Goal: Connect with others: Connect with other users

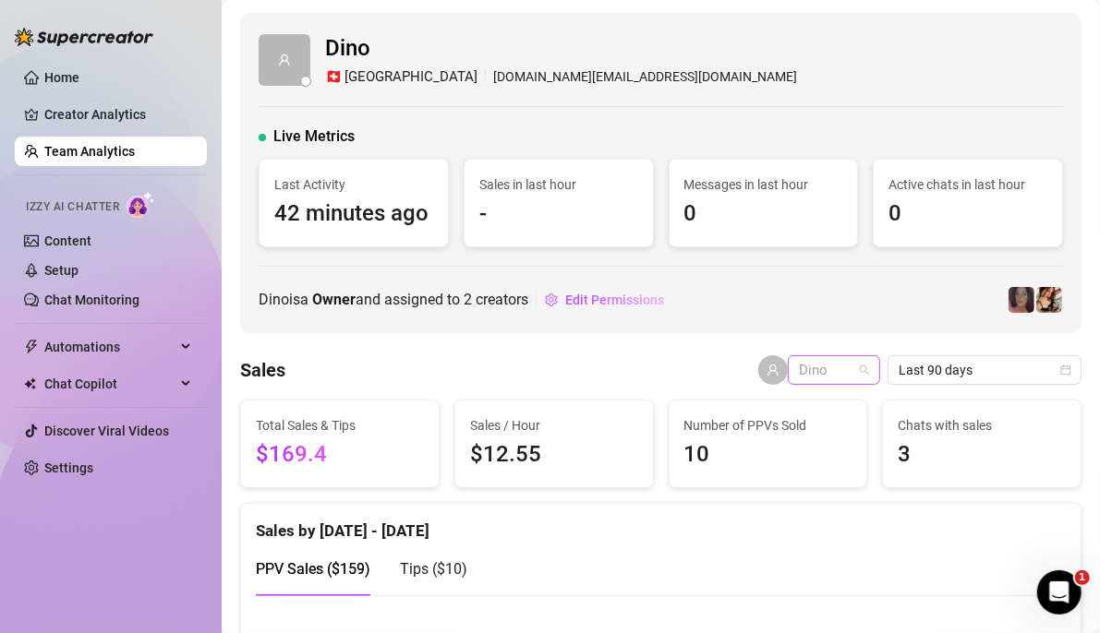
click at [808, 367] on span "Dino" at bounding box center [834, 370] width 70 height 28
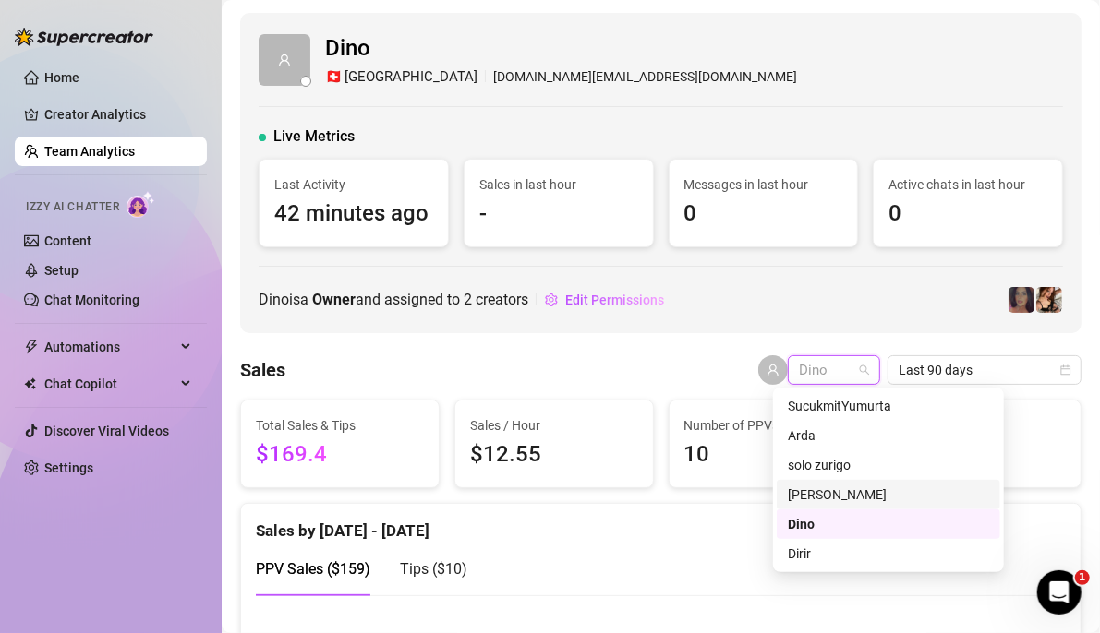
click at [817, 496] on div "[PERSON_NAME]" at bounding box center [888, 495] width 201 height 20
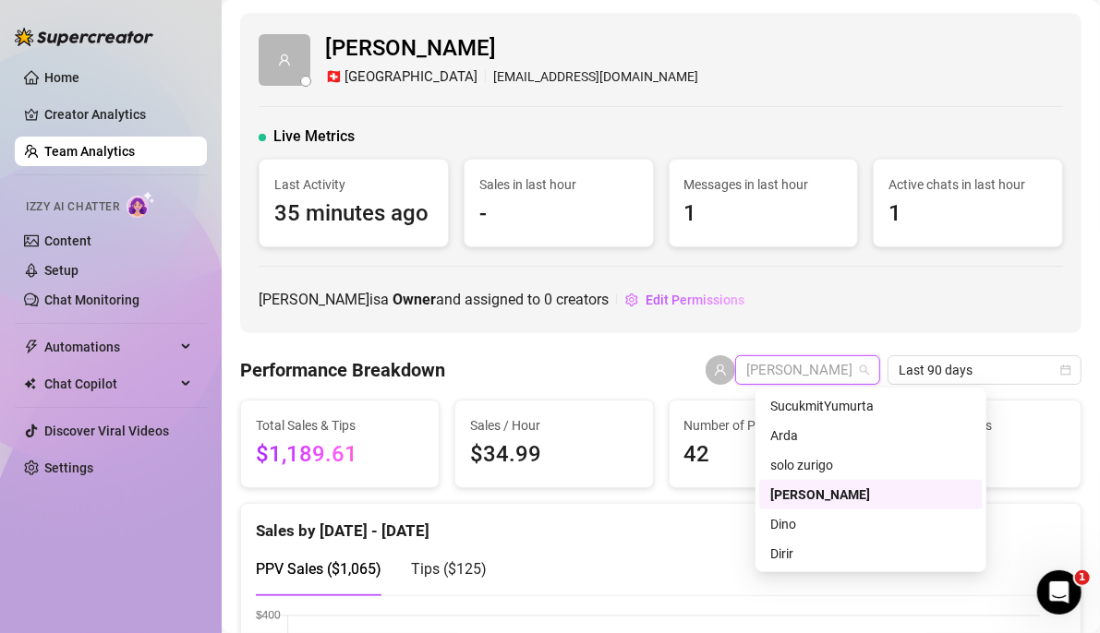
click at [853, 373] on span "[PERSON_NAME]" at bounding box center [807, 370] width 123 height 28
click at [805, 412] on div "SucukmitYumurta" at bounding box center [870, 406] width 201 height 20
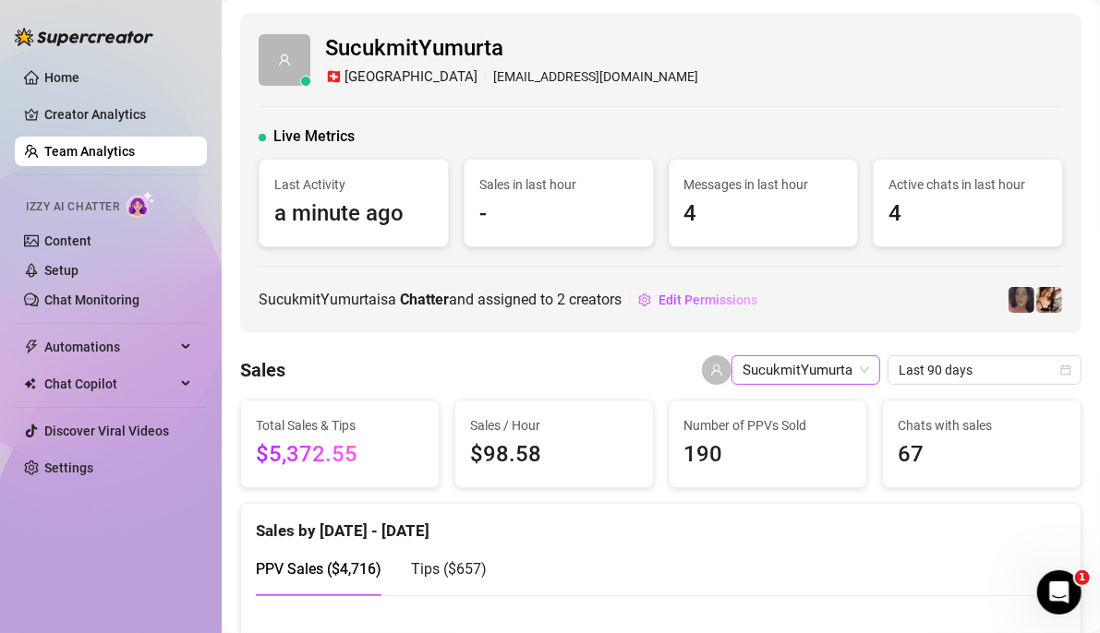
click at [808, 371] on span "SucukmitYumurta" at bounding box center [805, 370] width 126 height 28
